Goal: Information Seeking & Learning: Learn about a topic

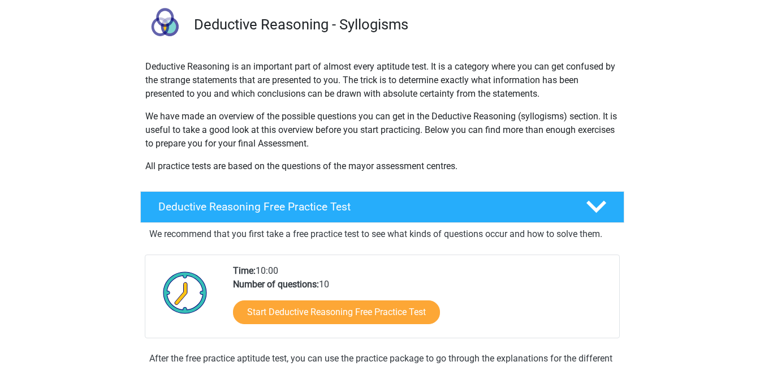
scroll to position [81, 0]
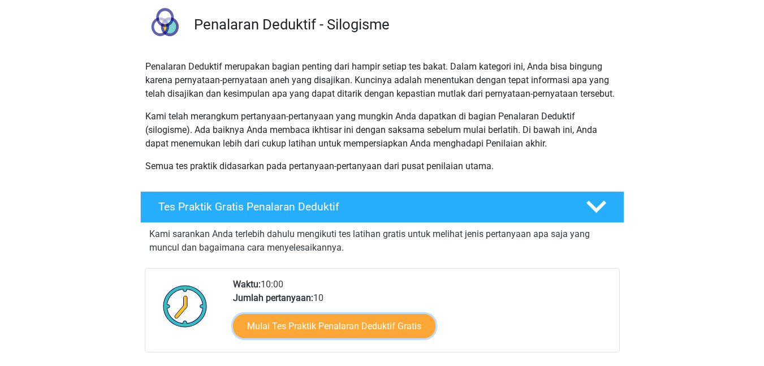
click at [341, 332] on link "Mulai Tes Praktik Penalaran Deduktif Gratis" at bounding box center [334, 326] width 202 height 24
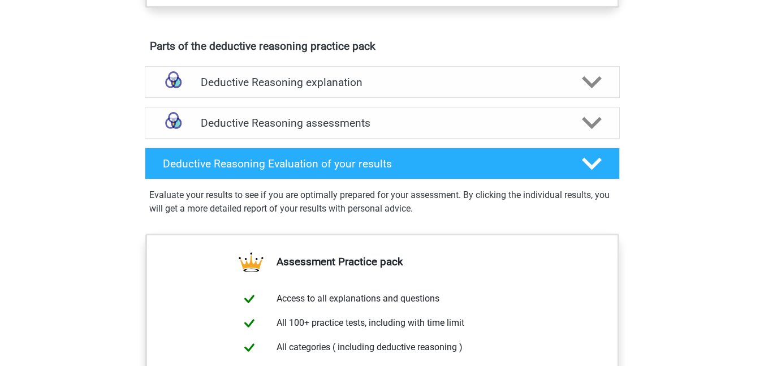
scroll to position [655, 0]
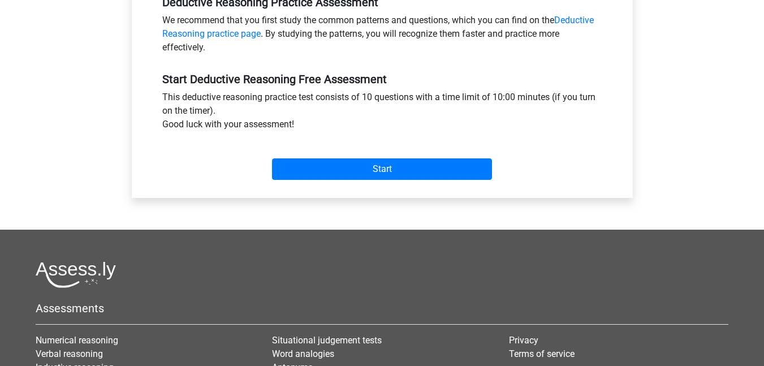
scroll to position [368, 0]
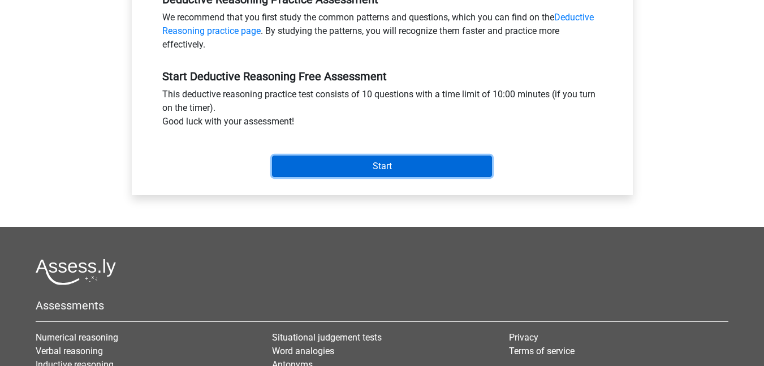
click at [421, 160] on input "Start" at bounding box center [382, 165] width 220 height 21
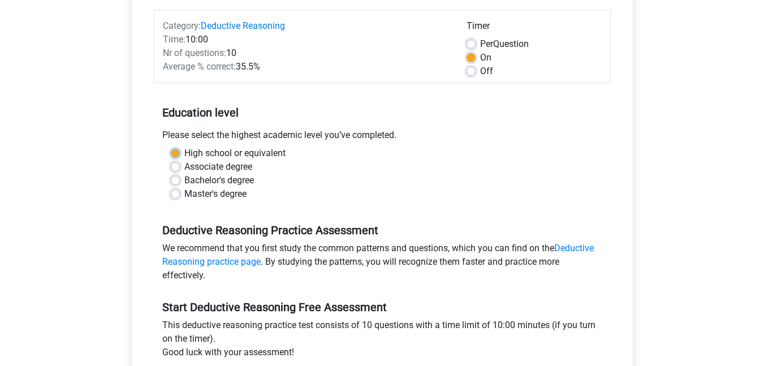
scroll to position [135, 0]
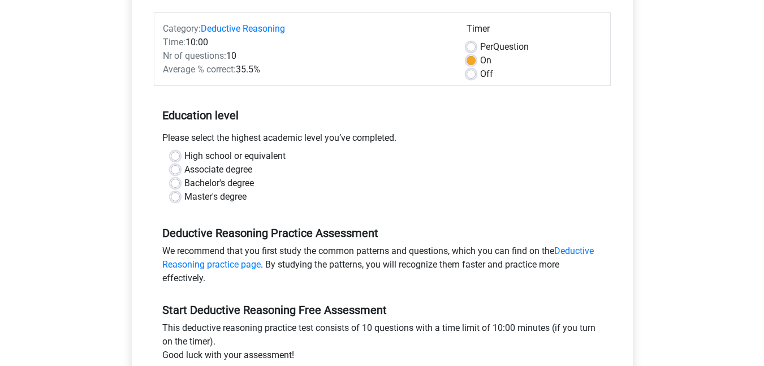
click at [293, 171] on div "Associate degree" at bounding box center [382, 170] width 423 height 14
click at [252, 178] on label "Bachelor's degree" at bounding box center [219, 183] width 70 height 14
click at [180, 178] on input "Bachelor's degree" at bounding box center [175, 181] width 9 height 11
radio input "true"
click at [252, 179] on label "Bachelor's degree" at bounding box center [219, 183] width 70 height 14
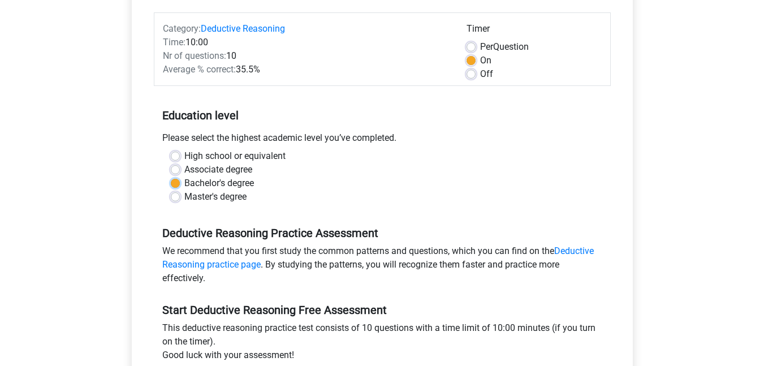
click at [180, 179] on input "Bachelor's degree" at bounding box center [175, 181] width 9 height 11
click at [250, 166] on label "Associate degree" at bounding box center [218, 170] width 68 height 14
click at [180, 166] on input "Associate degree" at bounding box center [175, 168] width 9 height 11
radio input "true"
click at [185, 138] on div "Please select the highest academic level you’ve completed." at bounding box center [382, 140] width 457 height 18
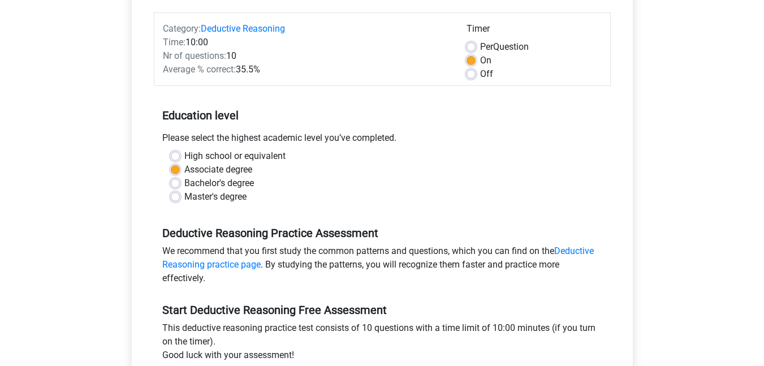
click at [184, 167] on label "Associate degree" at bounding box center [218, 170] width 68 height 14
click at [171, 167] on input "Associate degree" at bounding box center [175, 168] width 9 height 11
click at [184, 160] on label "High school or equivalent" at bounding box center [234, 156] width 101 height 14
click at [171, 160] on input "High school or equivalent" at bounding box center [175, 154] width 9 height 11
radio input "true"
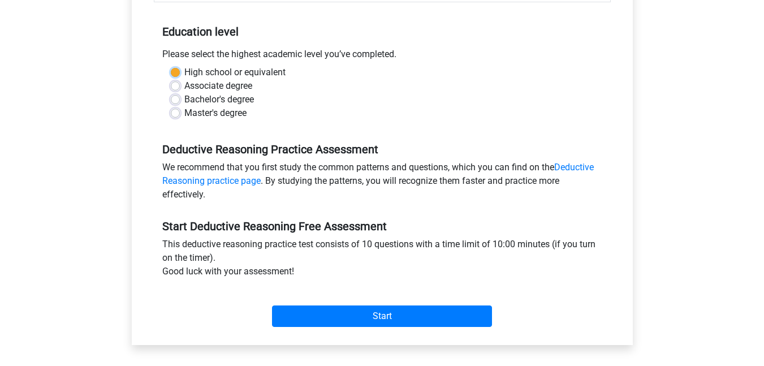
scroll to position [254, 0]
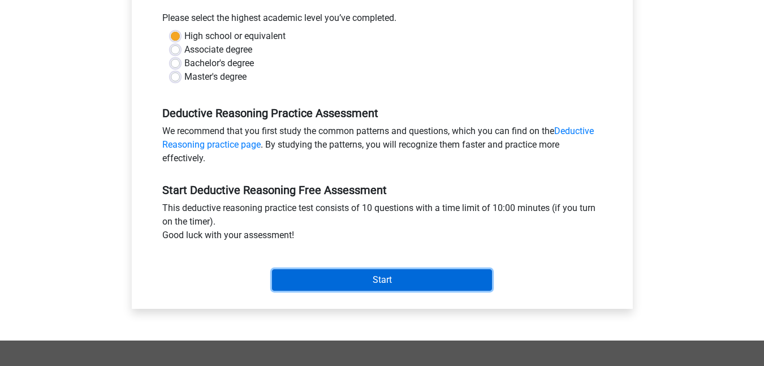
click at [389, 280] on input "Start" at bounding box center [382, 279] width 220 height 21
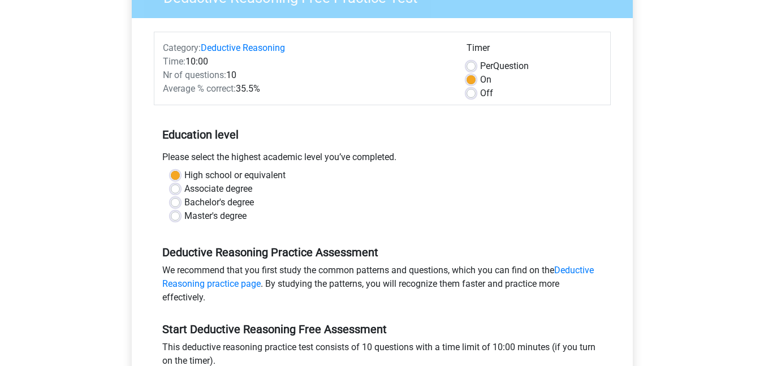
scroll to position [115, 0]
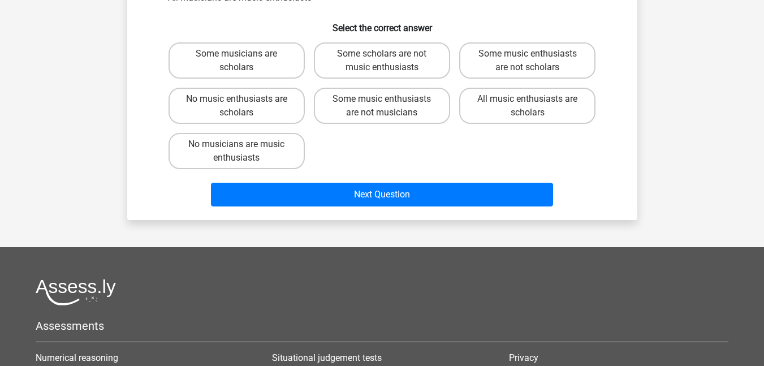
scroll to position [127, 0]
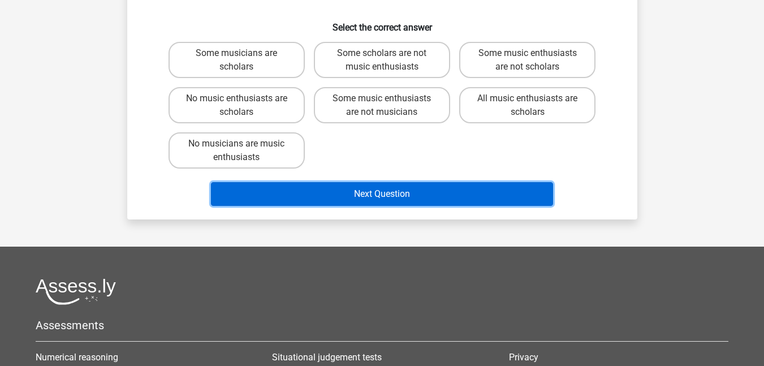
click at [457, 198] on button "Next Question" at bounding box center [382, 194] width 342 height 24
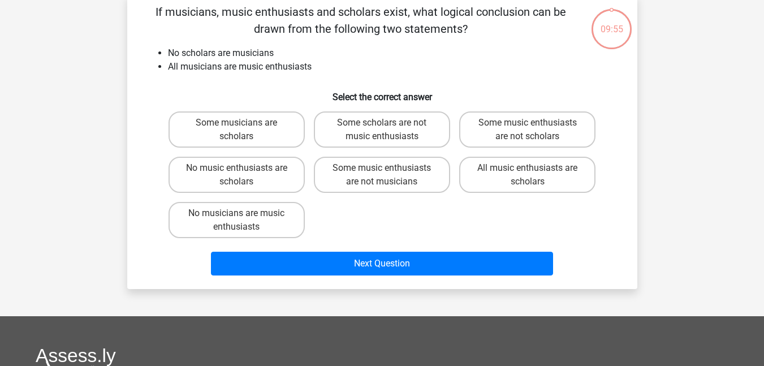
scroll to position [15, 0]
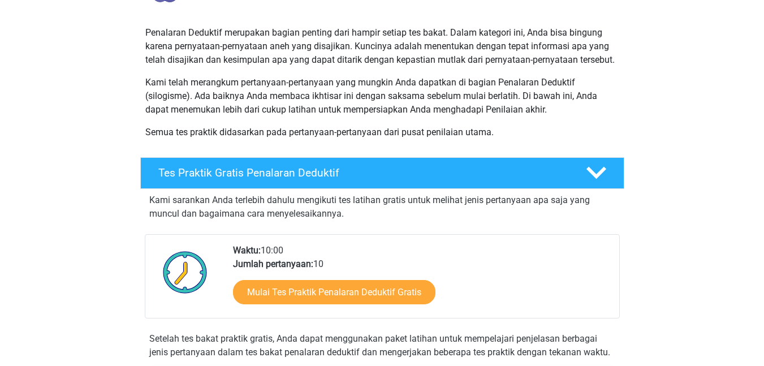
scroll to position [116, 0]
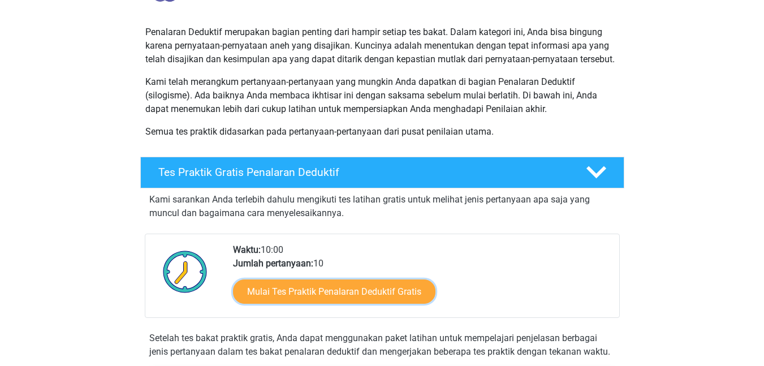
click at [383, 297] on font "Mulai Tes Praktik Penalaran Deduktif Gratis" at bounding box center [334, 291] width 174 height 11
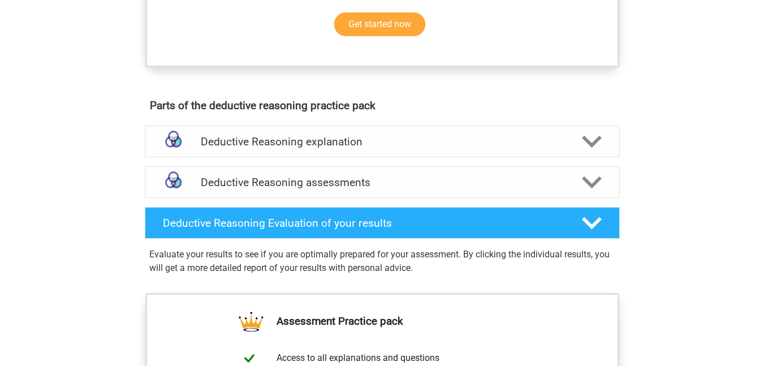
scroll to position [617, 0]
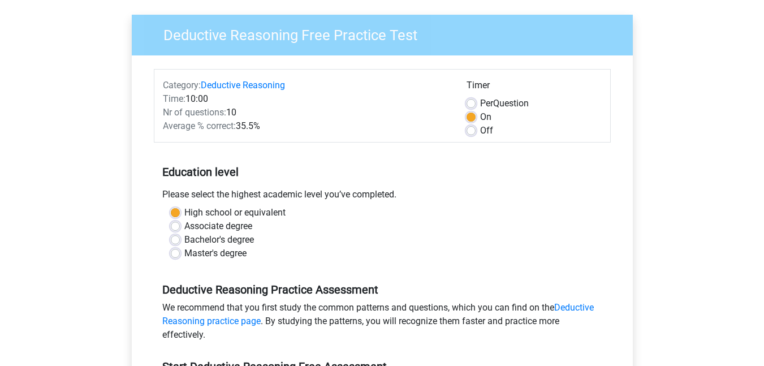
scroll to position [77, 0]
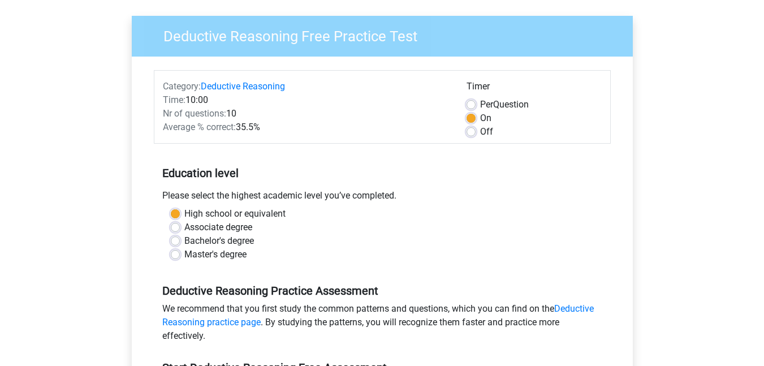
click at [480, 102] on label "Per Question" at bounding box center [504, 105] width 49 height 14
click at [466, 102] on input "Per Question" at bounding box center [470, 103] width 9 height 11
radio input "true"
click at [480, 132] on label "Off" at bounding box center [486, 132] width 13 height 14
click at [470, 132] on input "Off" at bounding box center [470, 130] width 9 height 11
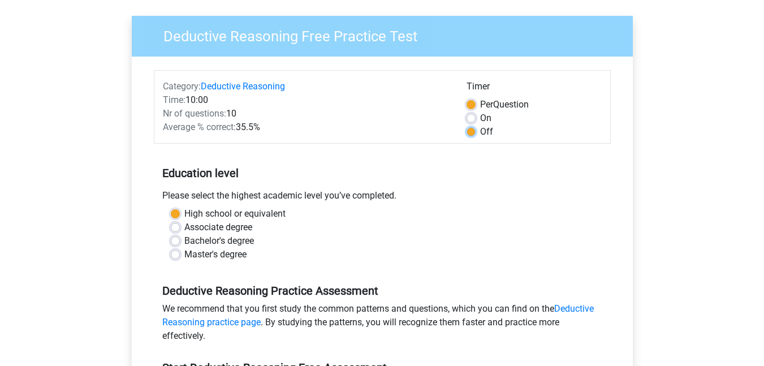
radio input "true"
click at [480, 117] on label "On" at bounding box center [485, 118] width 11 height 14
click at [468, 117] on input "On" at bounding box center [470, 116] width 9 height 11
radio input "true"
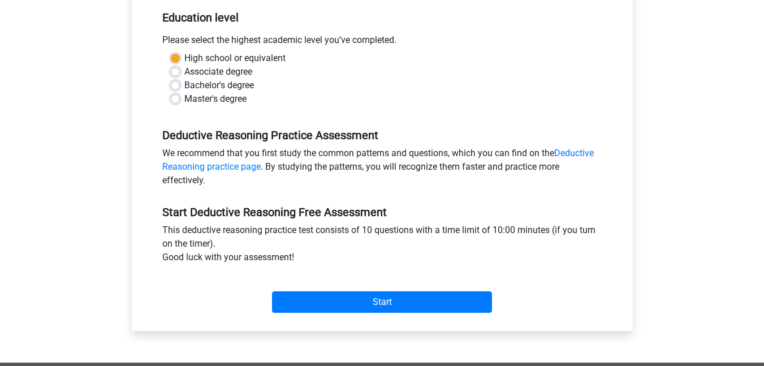
scroll to position [0, 0]
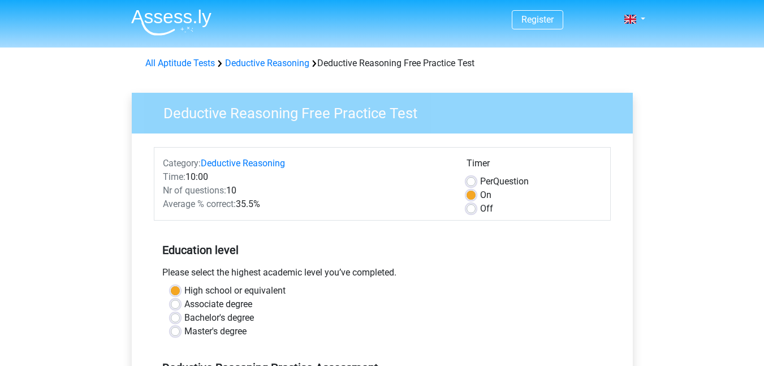
click at [250, 185] on div "Nr of questions: 10" at bounding box center [306, 191] width 304 height 14
click at [281, 187] on div "Nr of questions: 10" at bounding box center [306, 191] width 304 height 14
click at [286, 68] on link "Deductive Reasoning" at bounding box center [267, 63] width 84 height 11
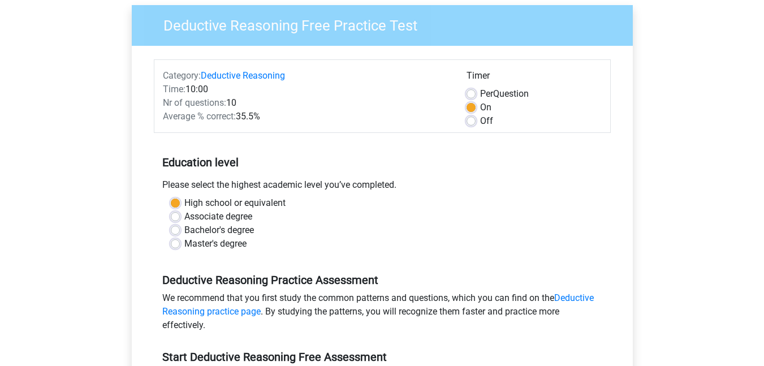
scroll to position [88, 0]
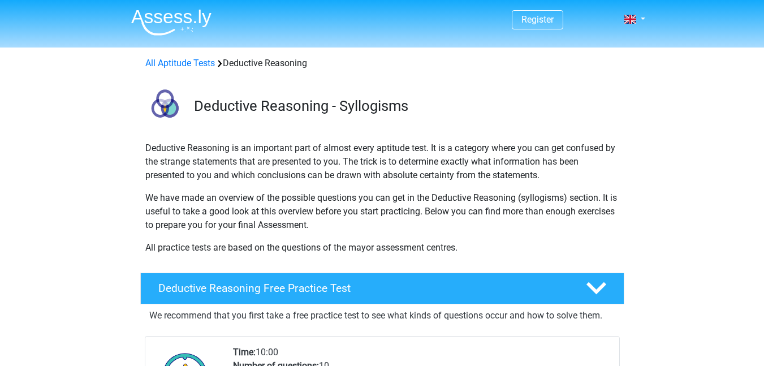
click at [189, 60] on link "All Aptitude Tests" at bounding box center [180, 63] width 70 height 11
